Goal: Task Accomplishment & Management: Use online tool/utility

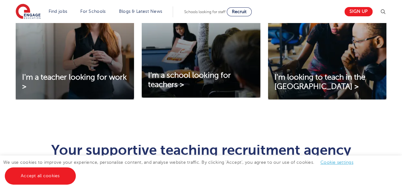
scroll to position [265, 0]
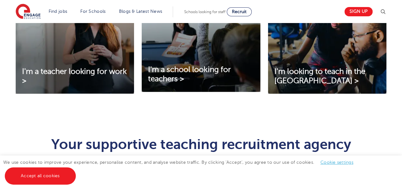
click at [74, 175] on link "Accept all cookies" at bounding box center [40, 175] width 71 height 17
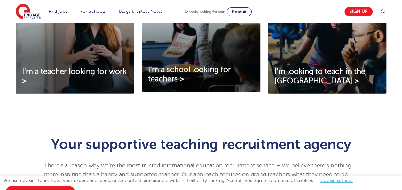
click at [52, 175] on span "There’s a reason why we’re the most trusted international education recruitment…" at bounding box center [198, 178] width 309 height 33
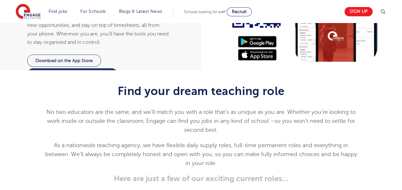
scroll to position [620, 0]
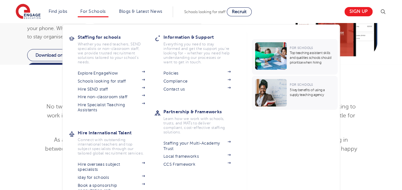
click at [99, 14] on li "For Schools Staffing for schools Whether you need teachers, SEND specialists or…" at bounding box center [93, 11] width 30 height 11
click at [101, 89] on link "Hire SEND staff" at bounding box center [111, 89] width 67 height 5
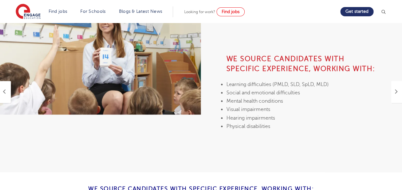
scroll to position [180, 0]
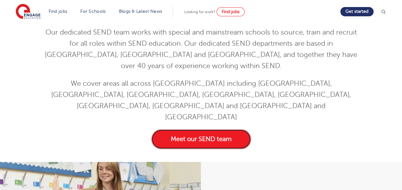
click at [210, 129] on link "Meet our SEND team" at bounding box center [201, 139] width 100 height 20
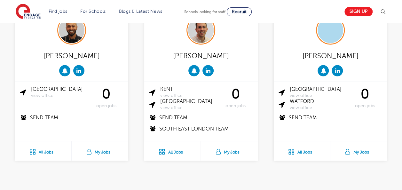
scroll to position [543, 0]
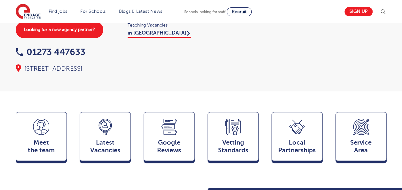
scroll to position [7, 0]
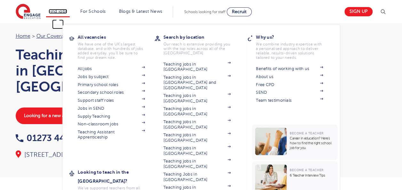
click at [62, 12] on link "Find jobs" at bounding box center [58, 11] width 19 height 5
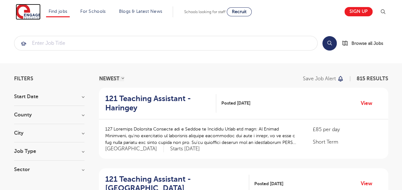
click at [25, 12] on img at bounding box center [28, 12] width 25 height 16
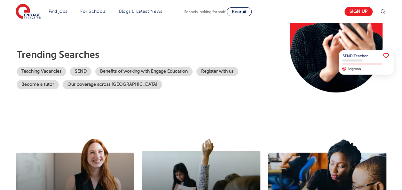
scroll to position [109, 0]
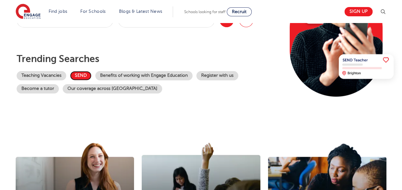
click at [78, 72] on link "SEND" at bounding box center [80, 75] width 21 height 9
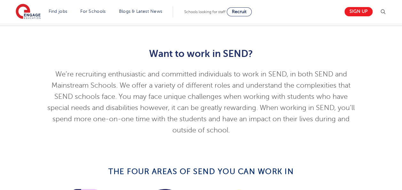
scroll to position [170, 0]
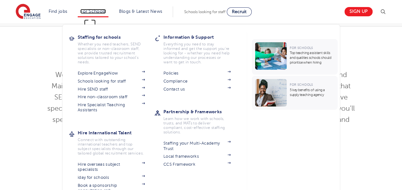
click at [93, 11] on link "For Schools" at bounding box center [92, 11] width 25 height 5
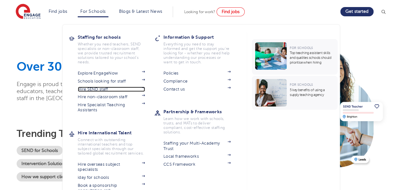
click at [104, 90] on link "Hire SEND staff" at bounding box center [111, 89] width 67 height 5
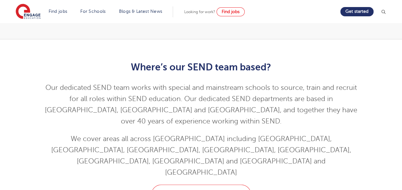
scroll to position [125, 0]
